Goal: Browse casually

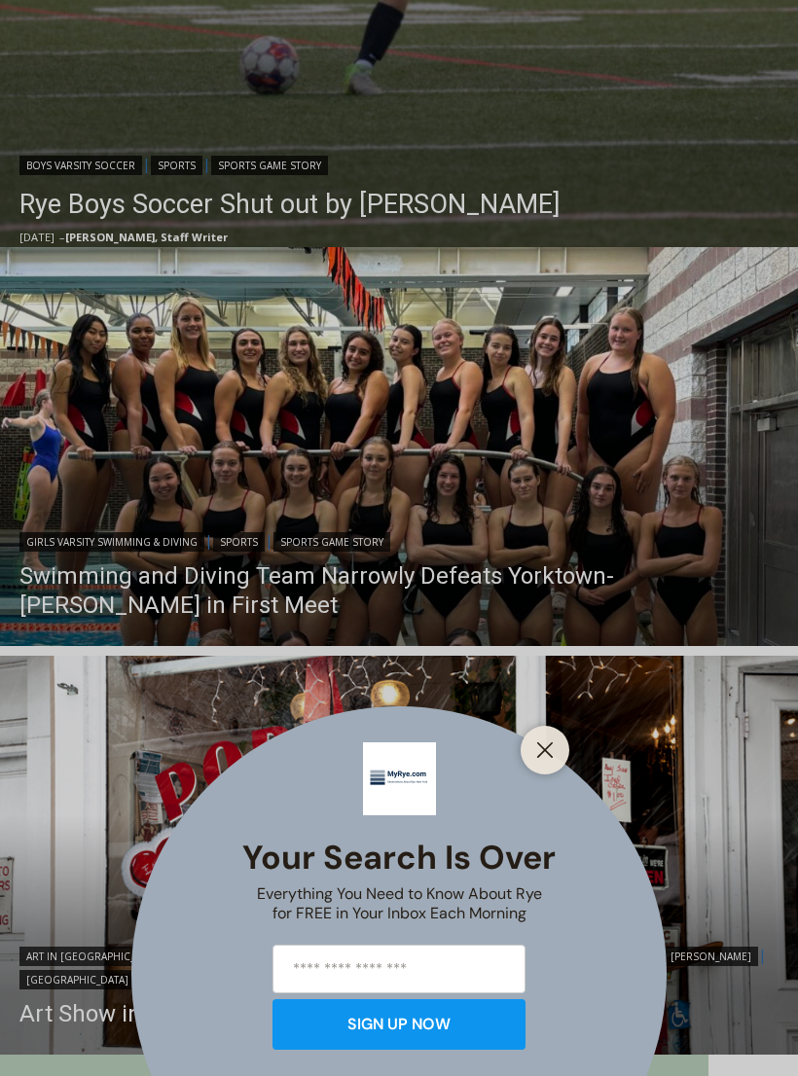
click at [448, 449] on div "Your Search is Over Everything You Need to Know About Rye for FREE in Your Inbo…" at bounding box center [399, 538] width 798 height 1076
click at [514, 425] on div "Your Search is Over Everything You Need to Know About Rye for FREE in Your Inbo…" at bounding box center [399, 538] width 798 height 1076
click at [454, 427] on div "Your Search is Over Everything You Need to Know About Rye for FREE in Your Inbo…" at bounding box center [399, 538] width 798 height 1076
click at [412, 576] on div "Your Search is Over Everything You Need to Know About Rye for FREE in Your Inbo…" at bounding box center [399, 538] width 798 height 1076
click at [551, 757] on line "Close" at bounding box center [545, 750] width 14 height 14
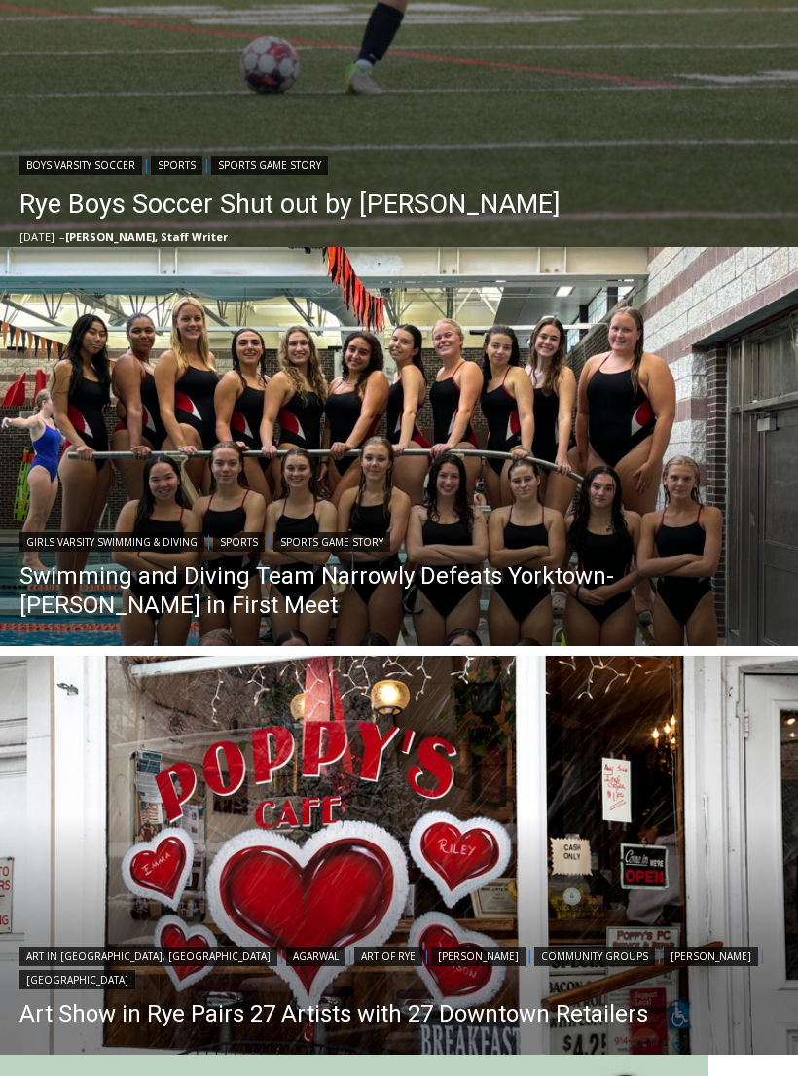
click at [407, 477] on img "Read More Swimming and Diving Team Narrowly Defeats Yorktown-Somers in First Me…" at bounding box center [399, 446] width 798 height 399
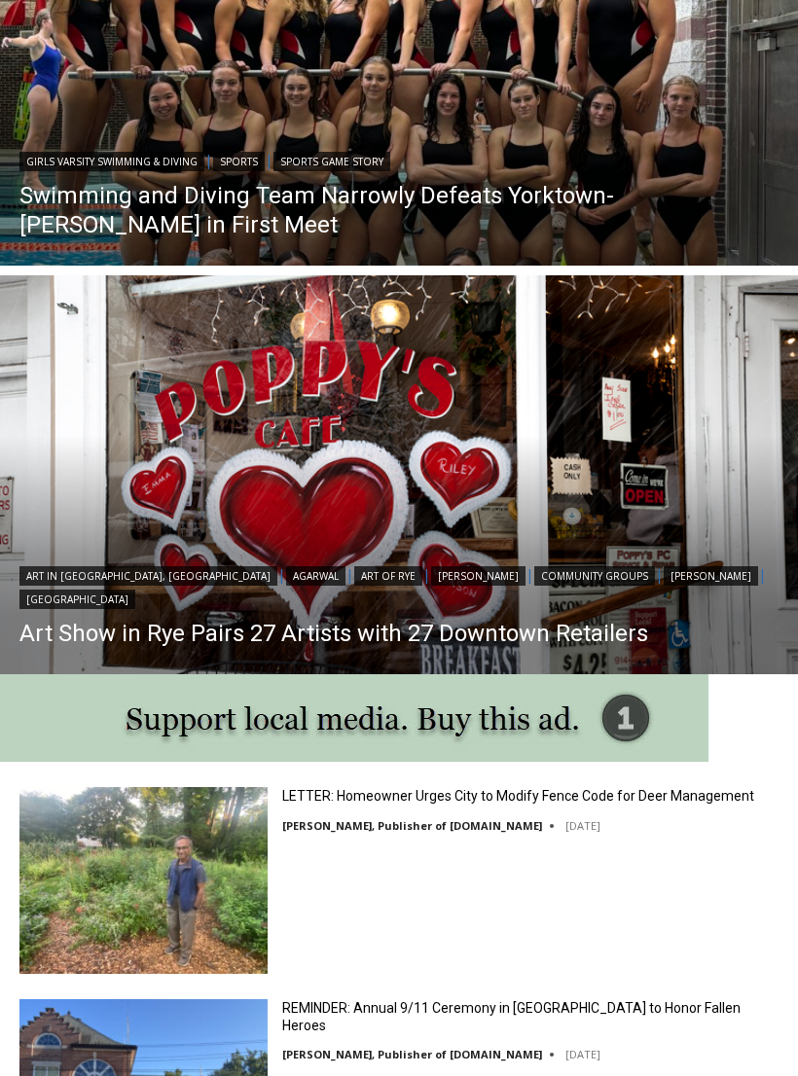
scroll to position [1333, 0]
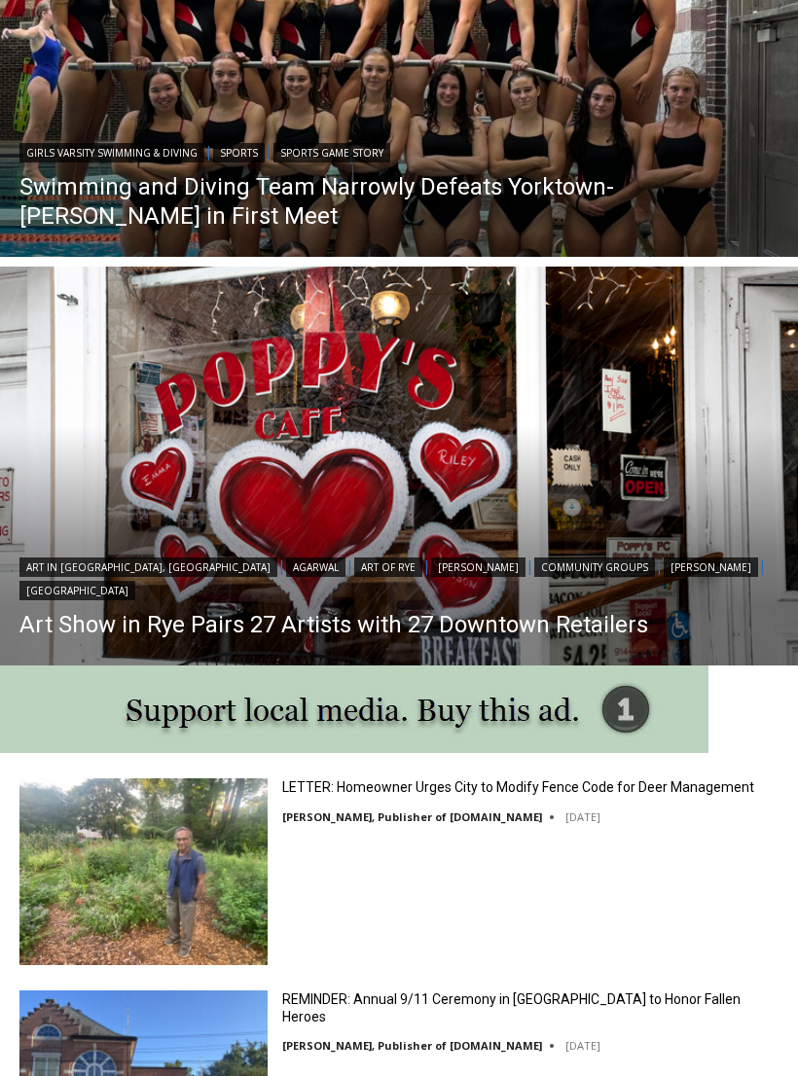
click at [409, 623] on link "Art Show in Rye Pairs 27 Artists with 27 Downtown Retailers" at bounding box center [398, 624] width 759 height 29
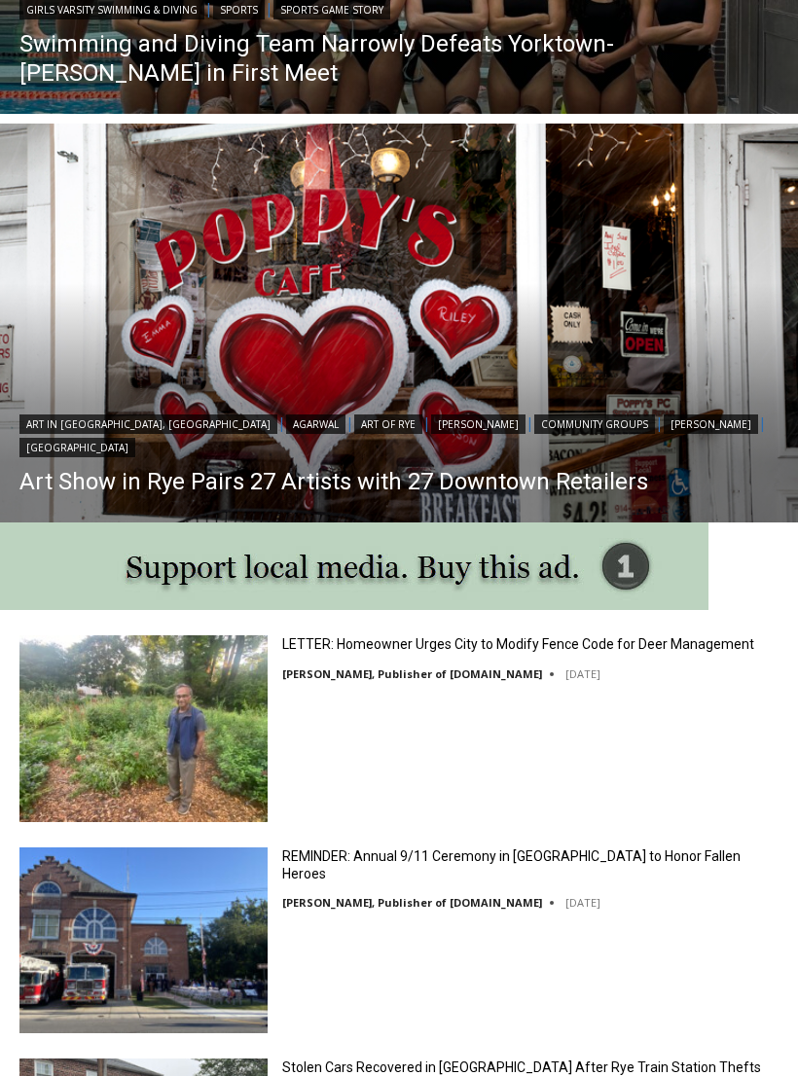
scroll to position [1477, 0]
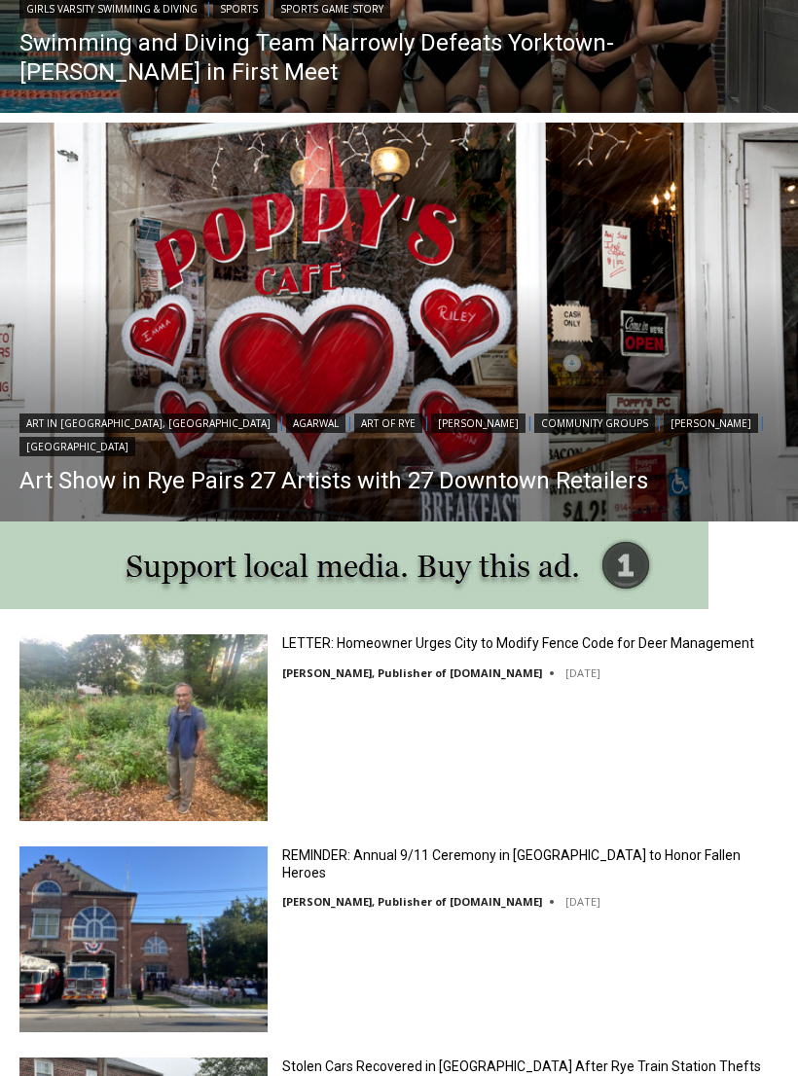
click at [199, 728] on img at bounding box center [143, 727] width 248 height 186
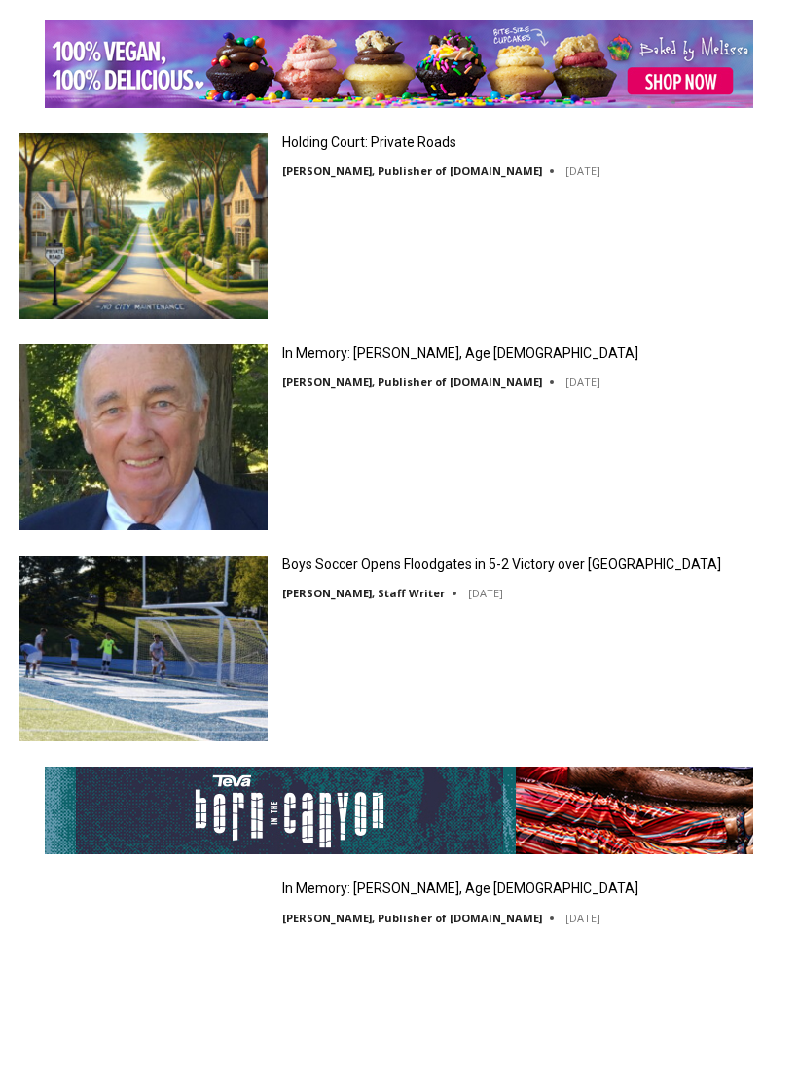
scroll to position [4088, 0]
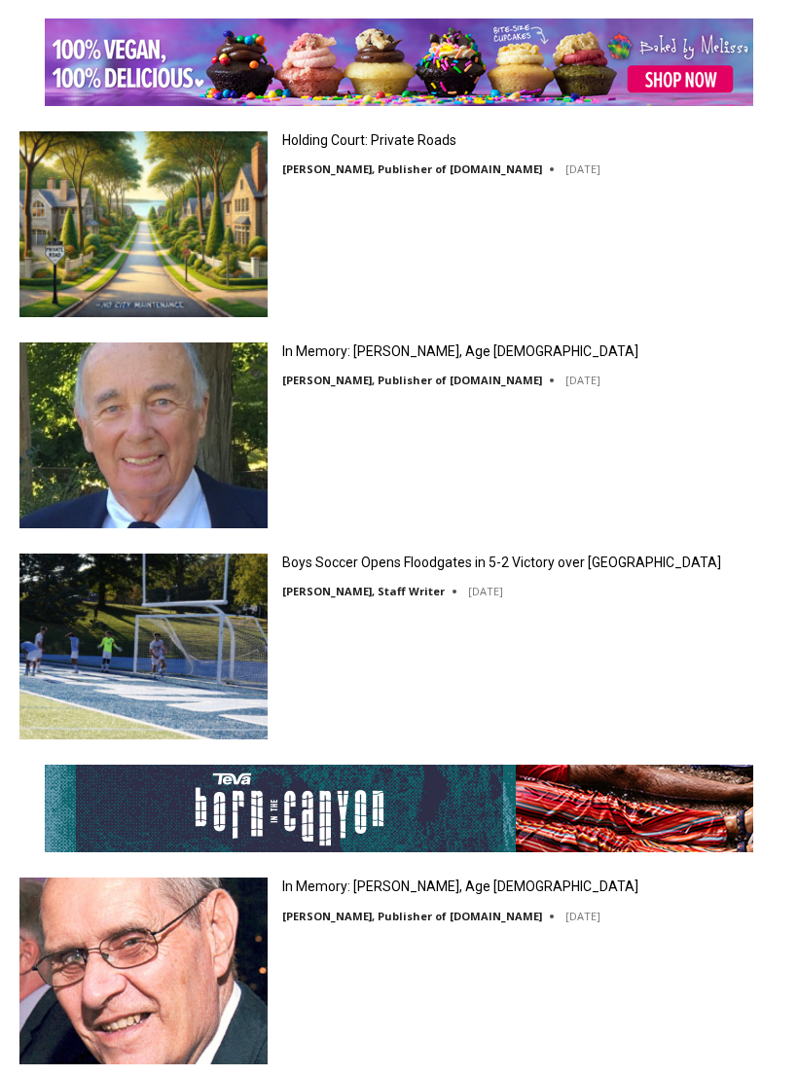
click at [423, 357] on link "In Memory: [PERSON_NAME], Age [DEMOGRAPHIC_DATA]" at bounding box center [460, 352] width 356 height 18
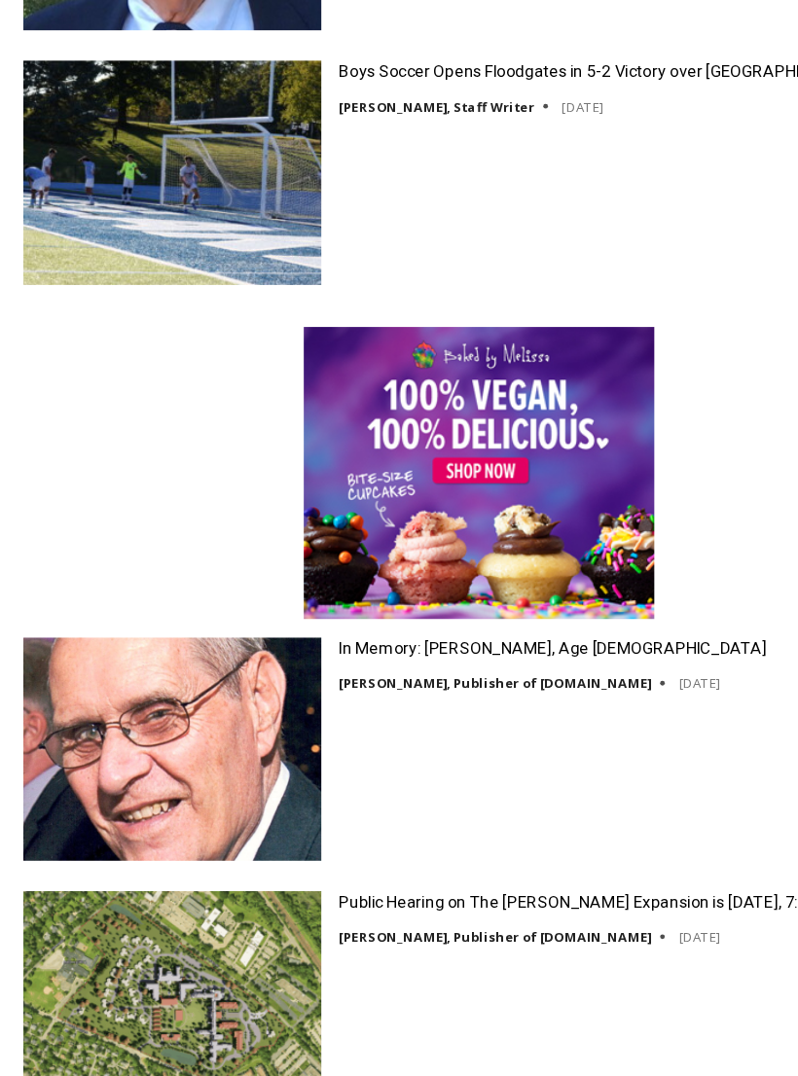
scroll to position [5042, 0]
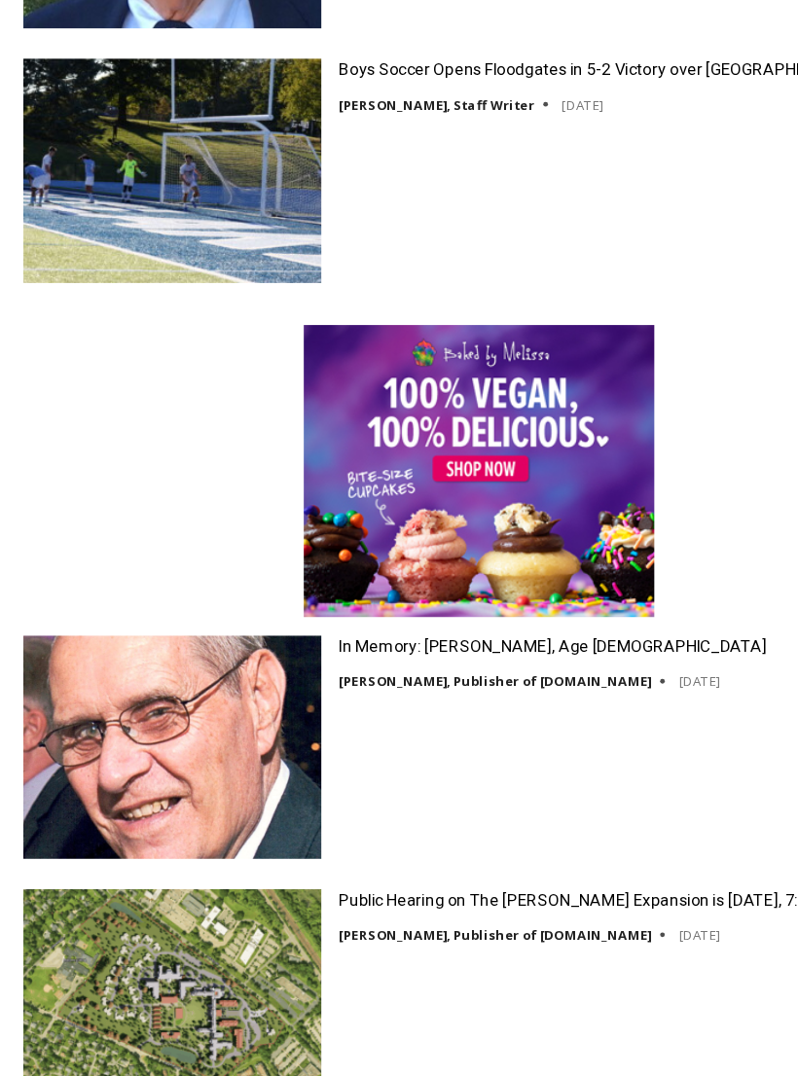
click at [177, 684] on img at bounding box center [143, 777] width 248 height 186
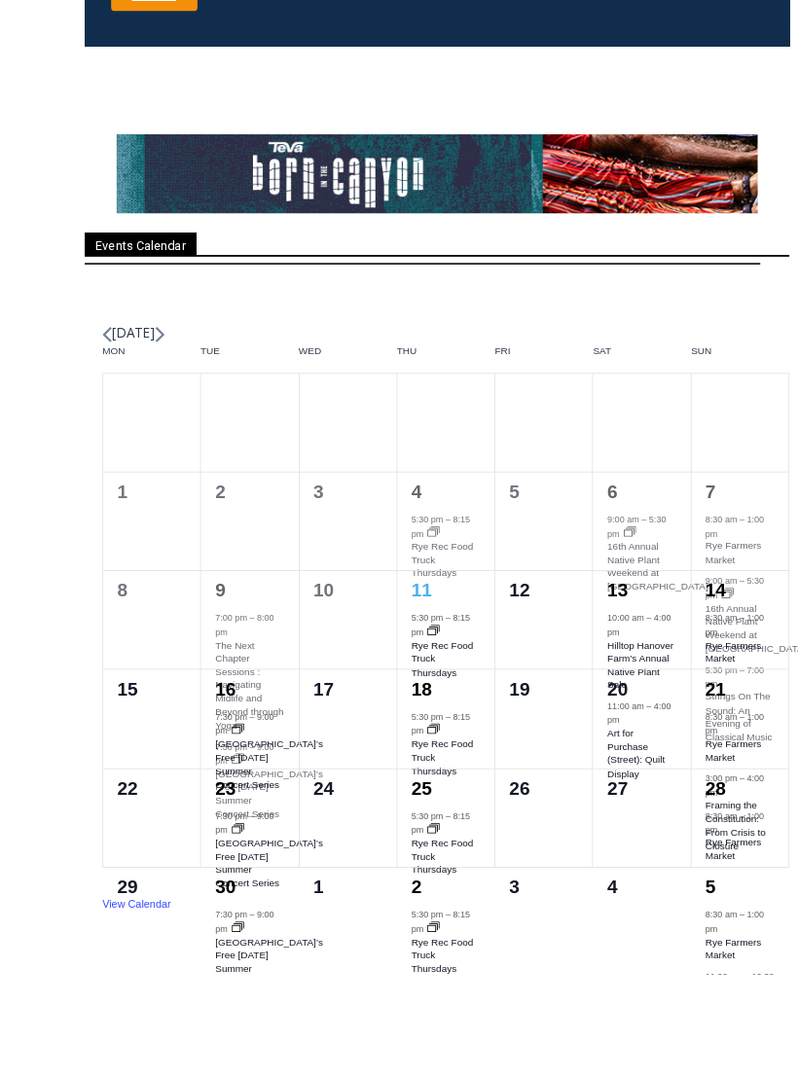
scroll to position [7957, 0]
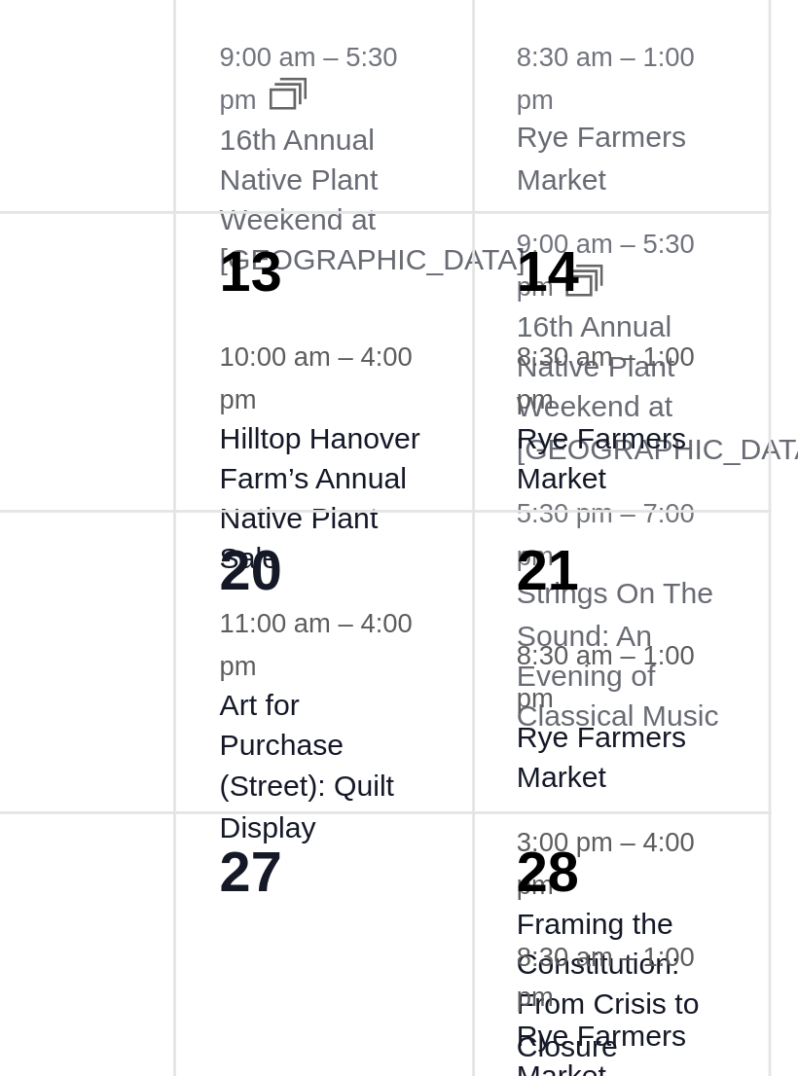
click at [680, 356] on div "2 events, 21 2 events, 21 8:30 am – 1:00 pm Rye Farmers Market September 21 @ 8…" at bounding box center [734, 410] width 108 height 109
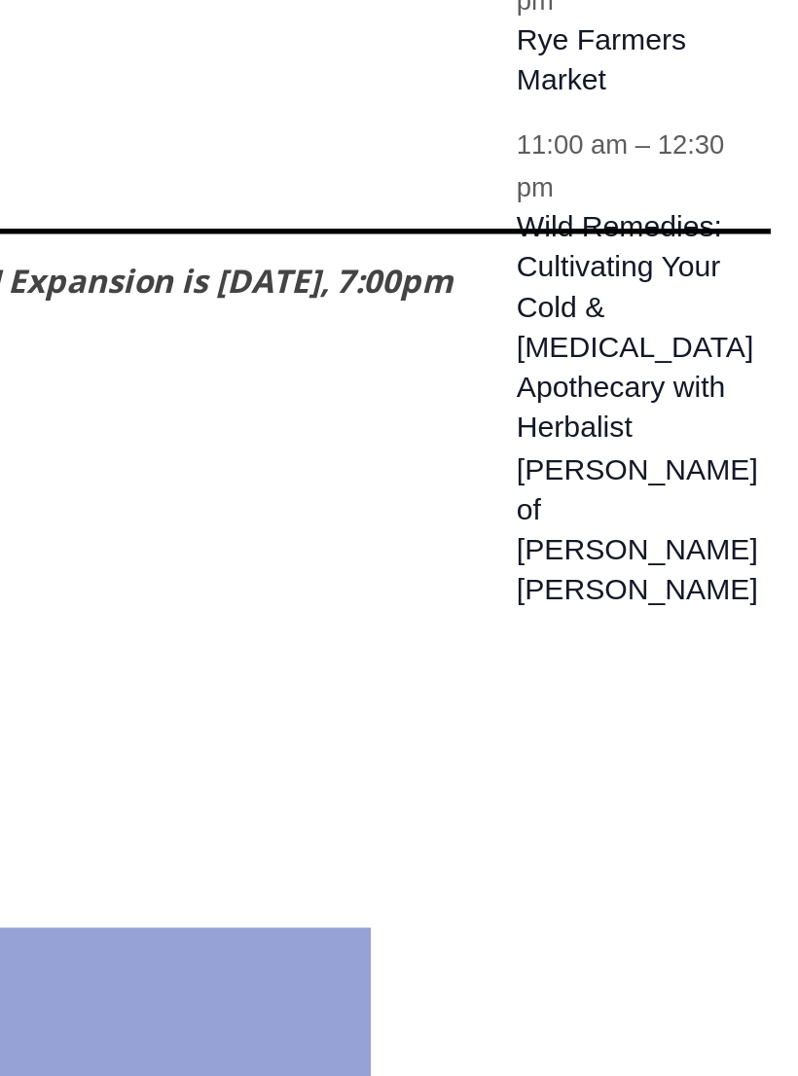
scroll to position [8036, 0]
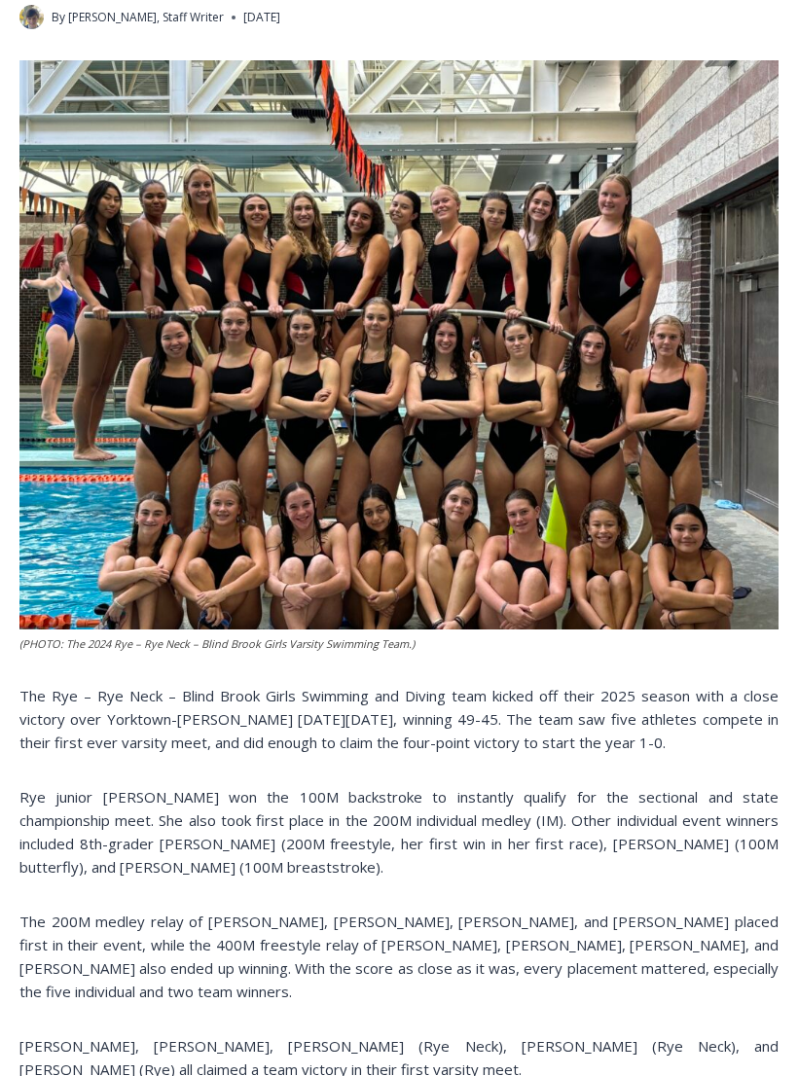
scroll to position [548, 0]
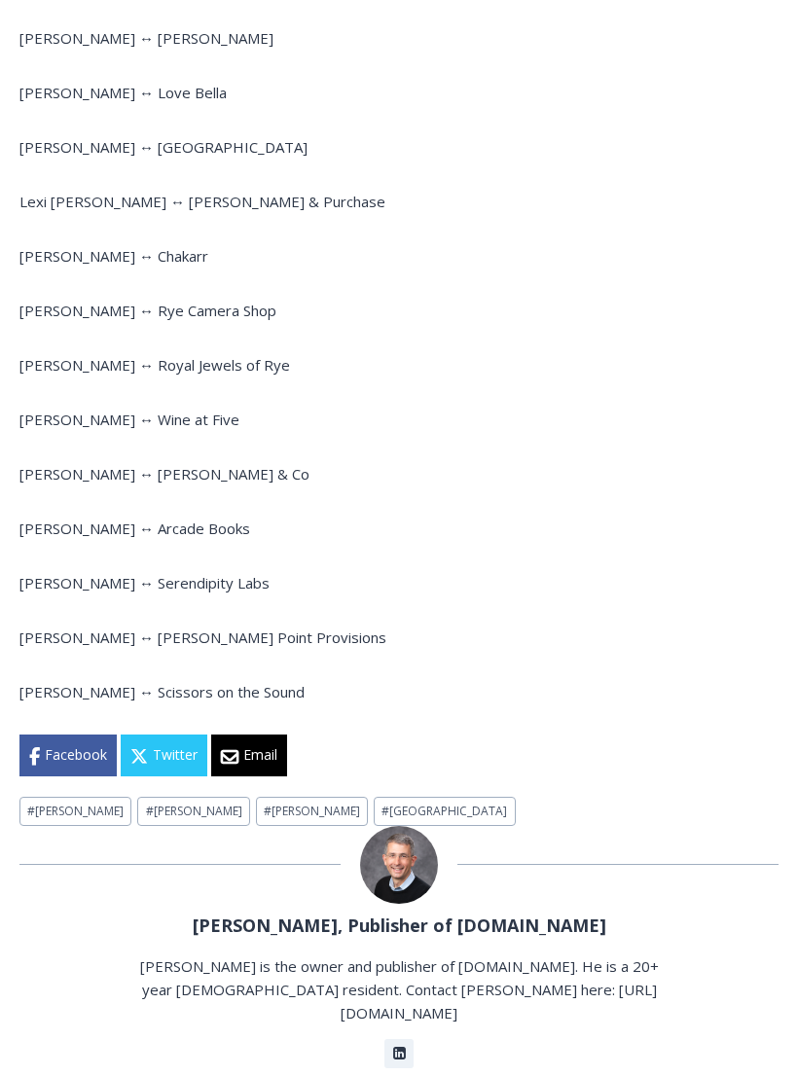
scroll to position [2351, 0]
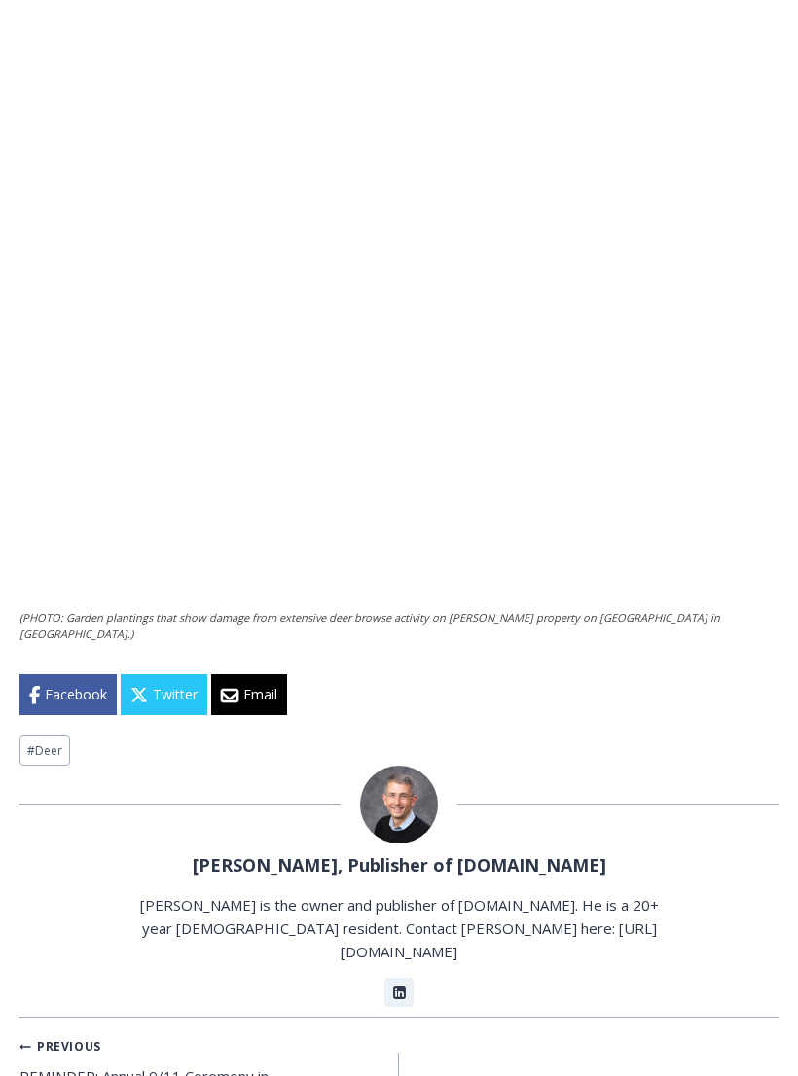
scroll to position [2813, 0]
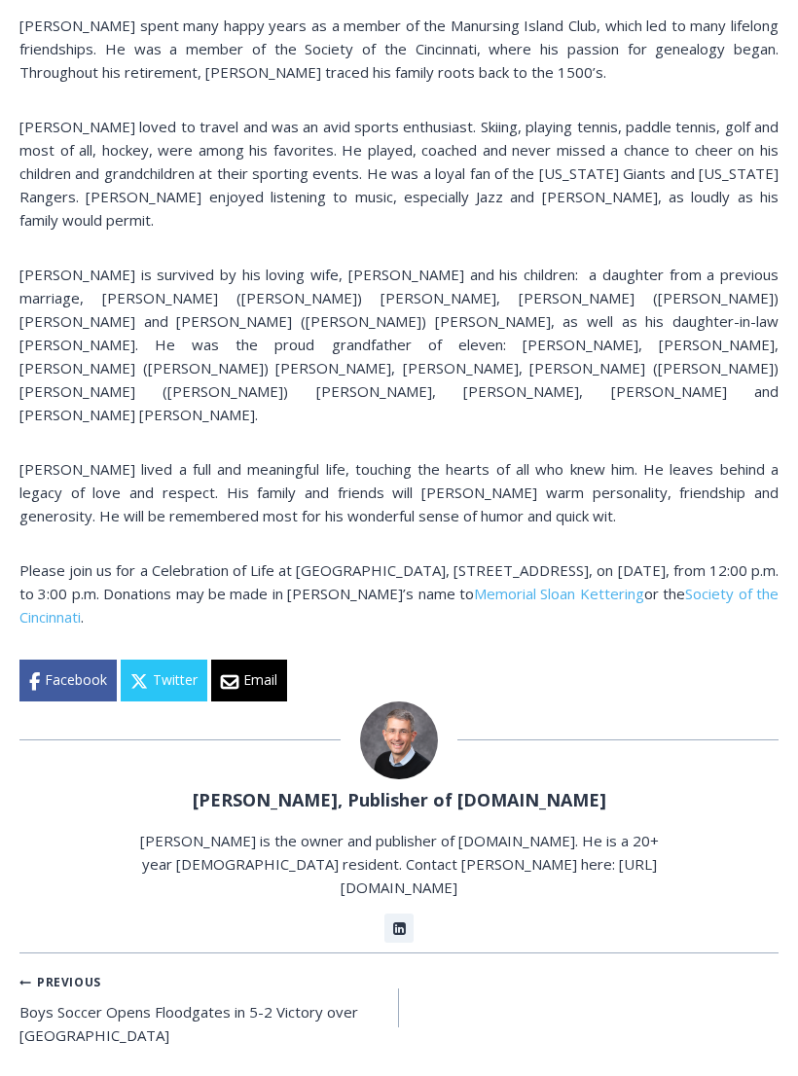
scroll to position [461, 0]
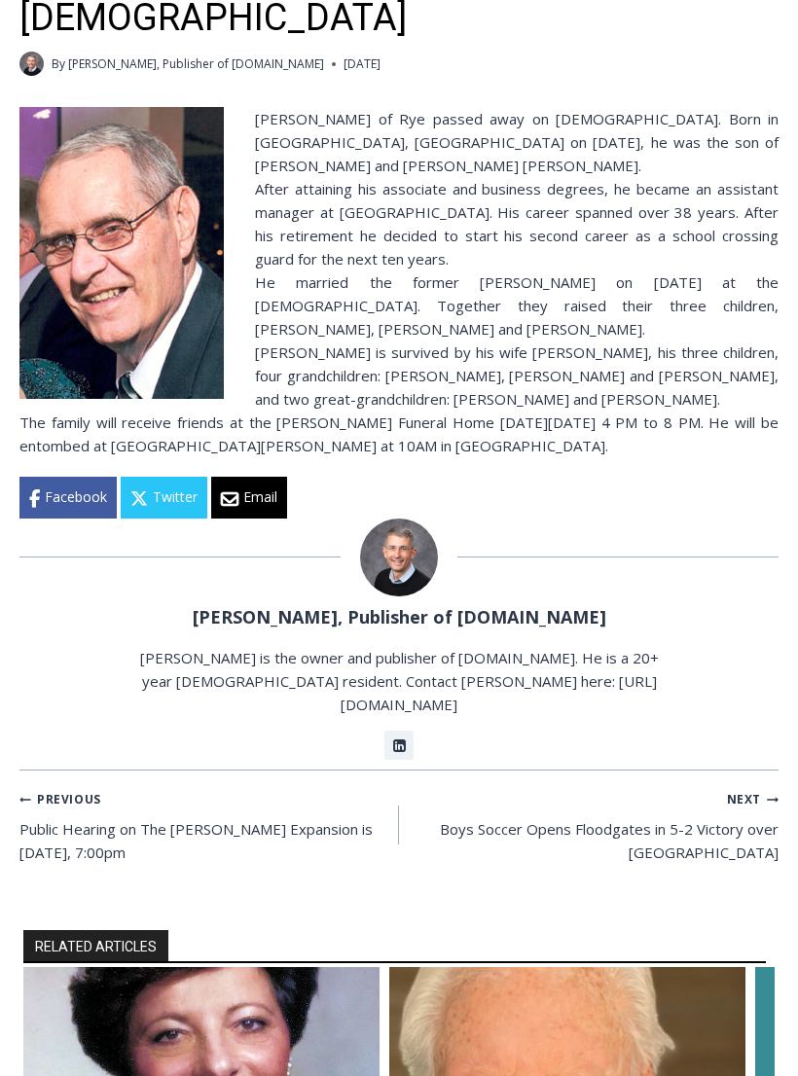
scroll to position [437, 0]
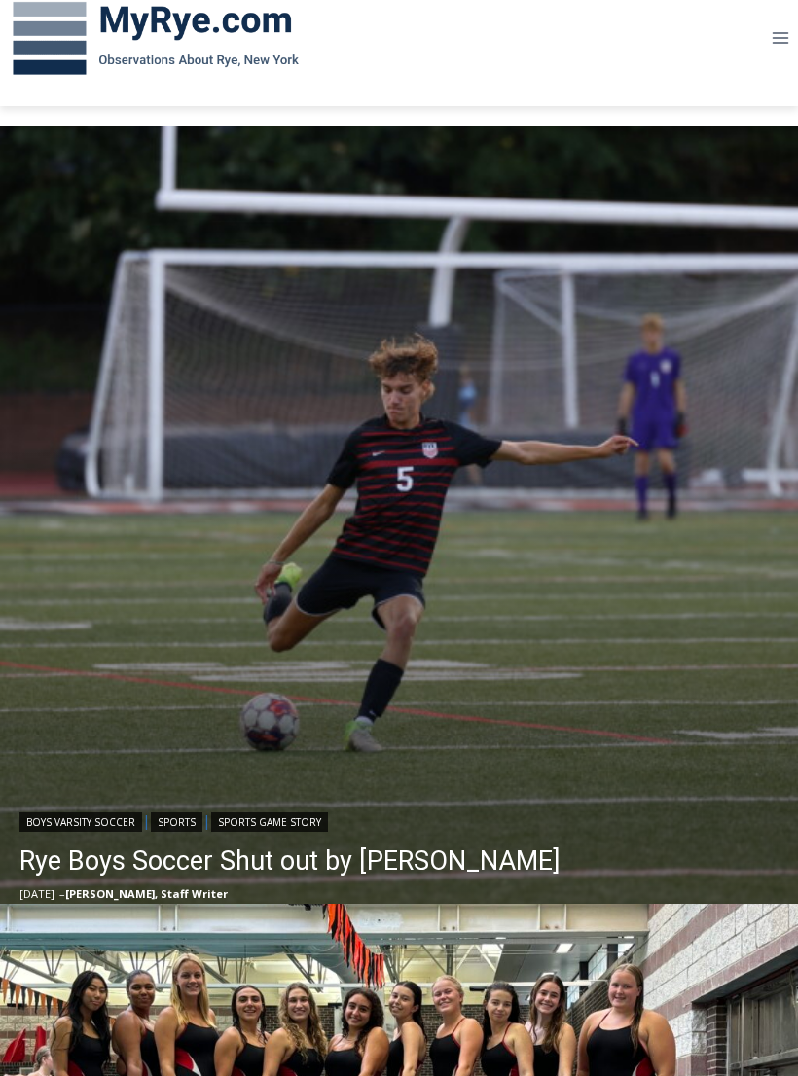
scroll to position [286, 0]
